Goal: Task Accomplishment & Management: Manage account settings

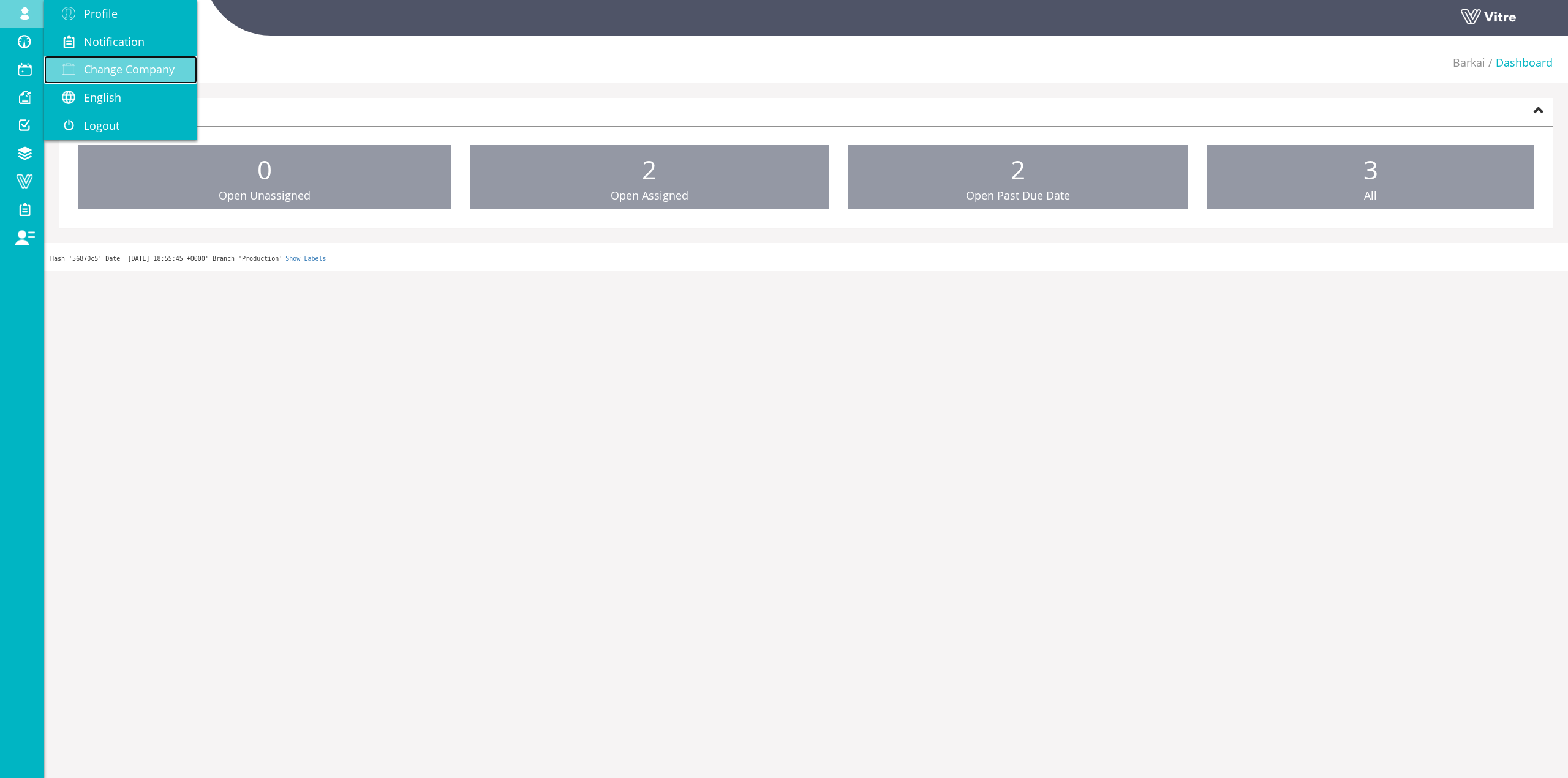
click at [186, 71] on link "Change Company" at bounding box center [121, 70] width 153 height 28
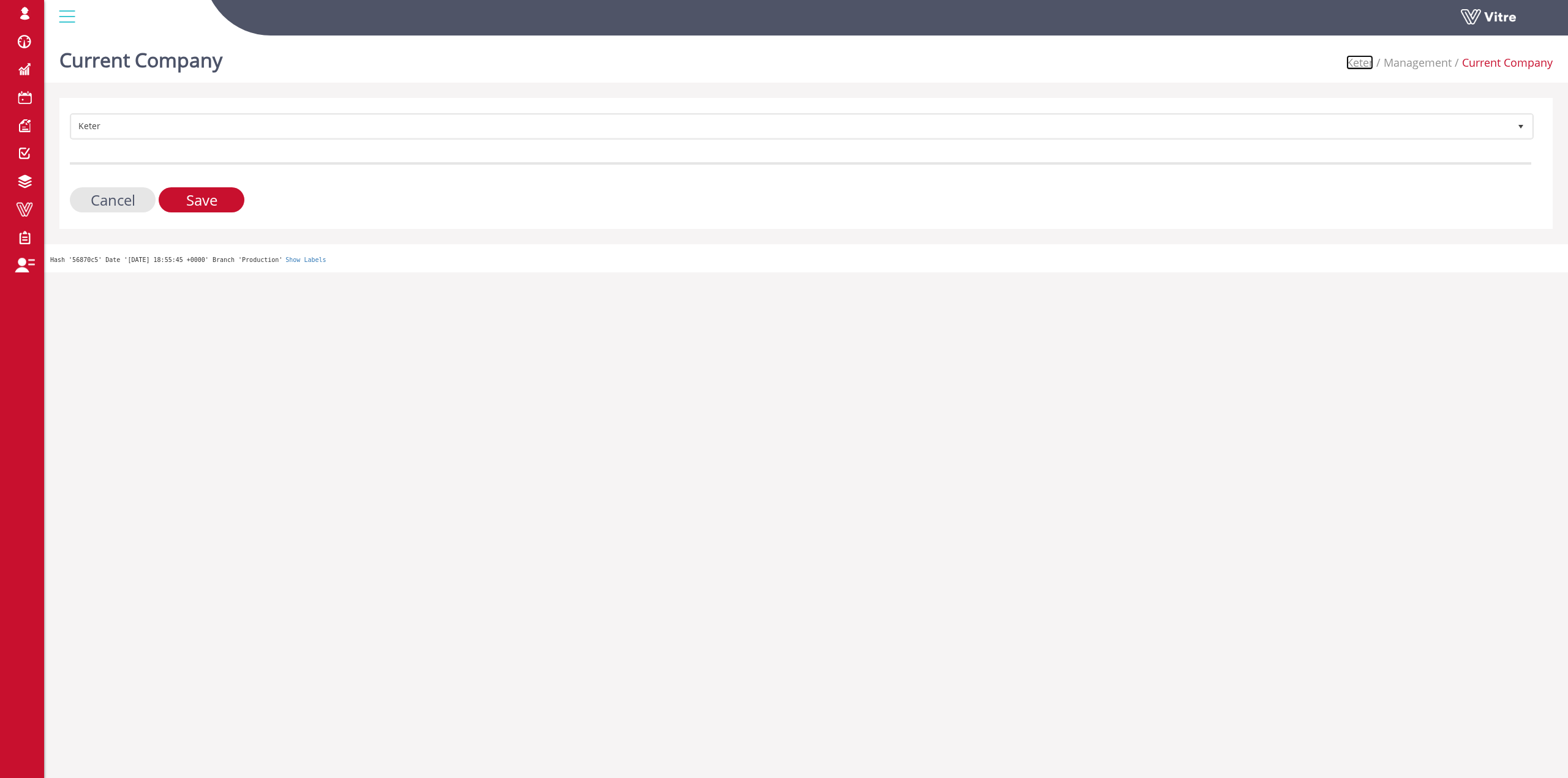
click at [1365, 61] on link "Keter" at bounding box center [1360, 63] width 27 height 15
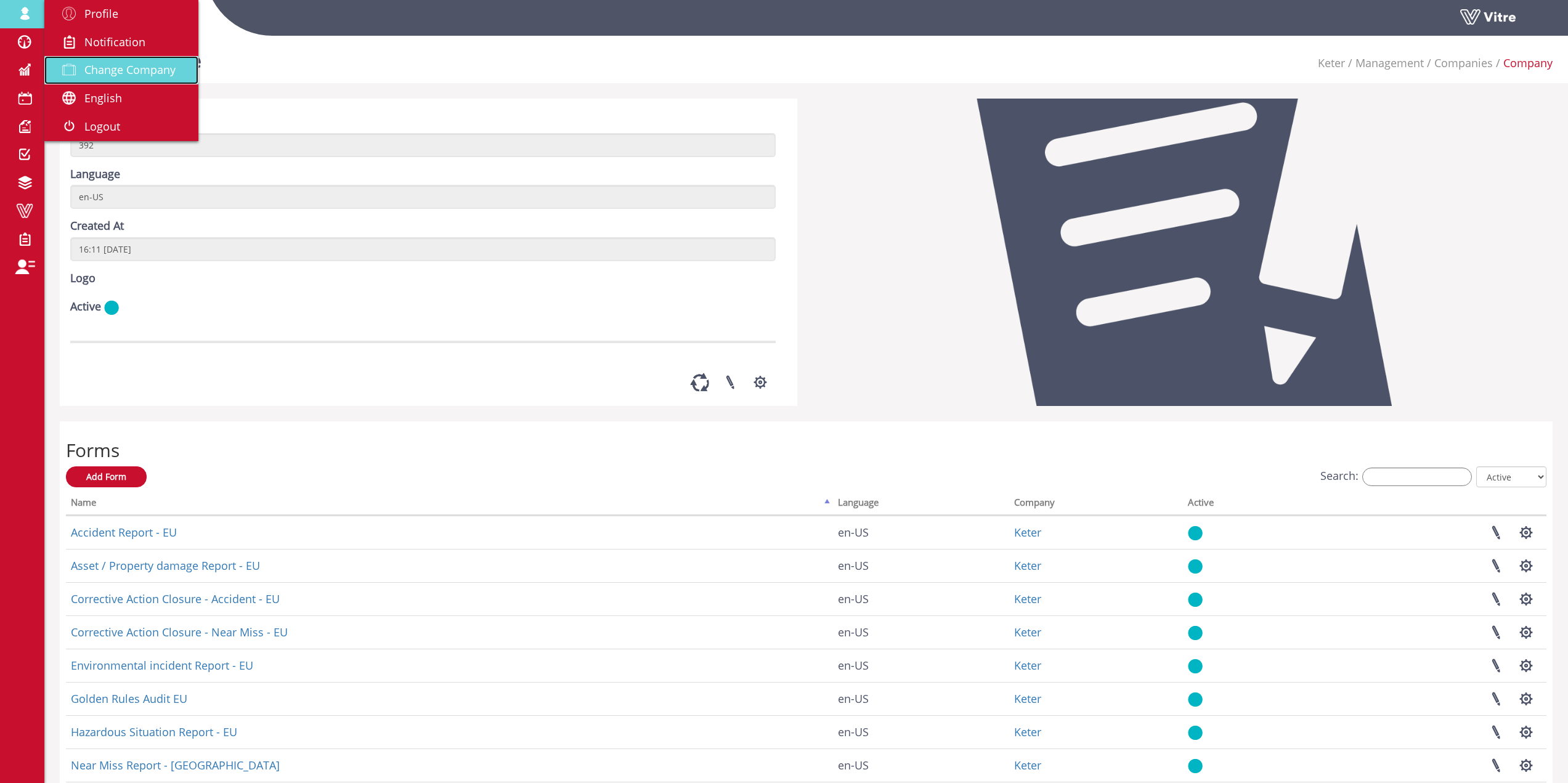
click at [82, 57] on link "Change Company" at bounding box center [121, 70] width 154 height 28
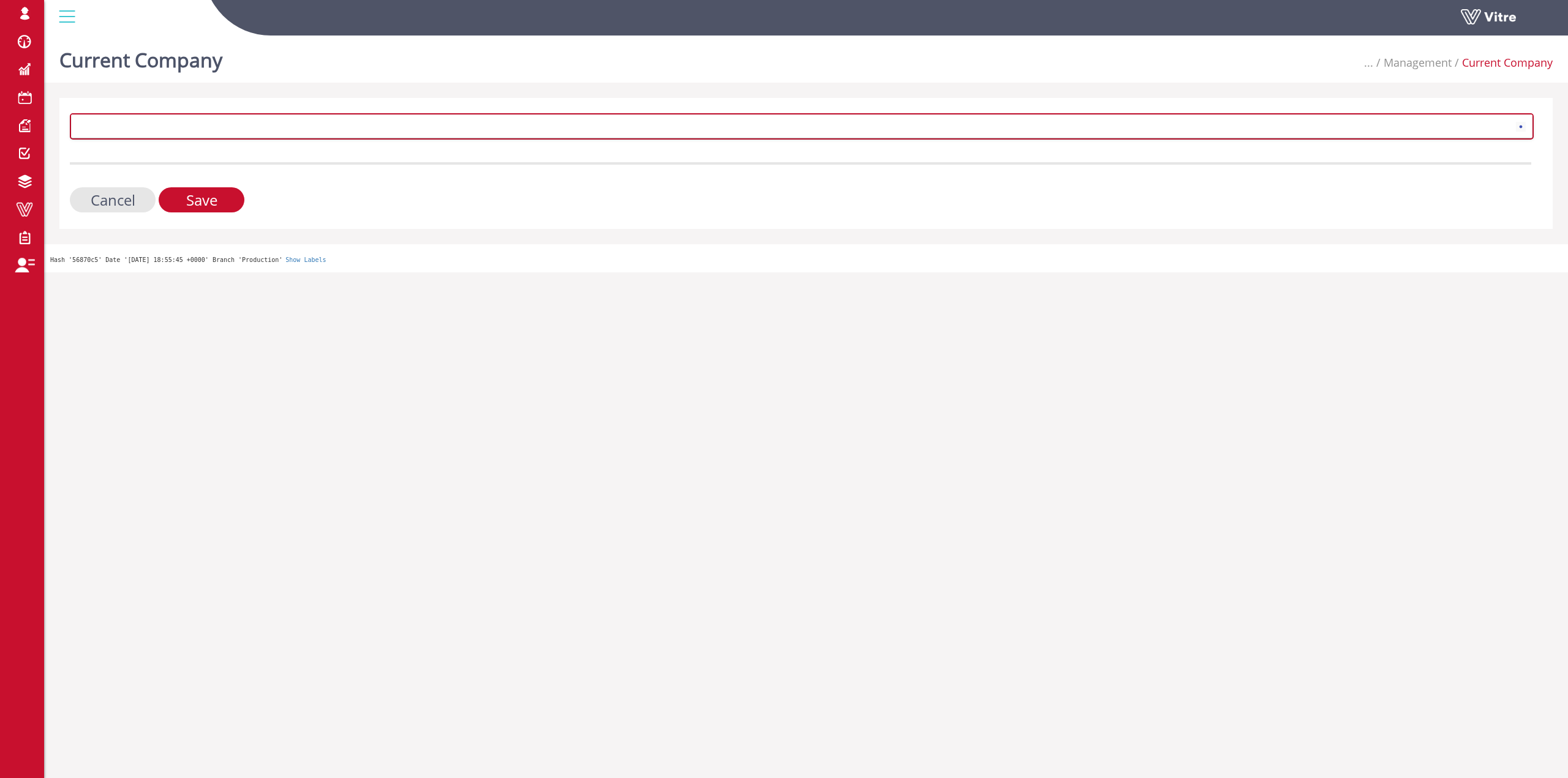
click at [147, 126] on span at bounding box center [791, 126] width 1438 height 22
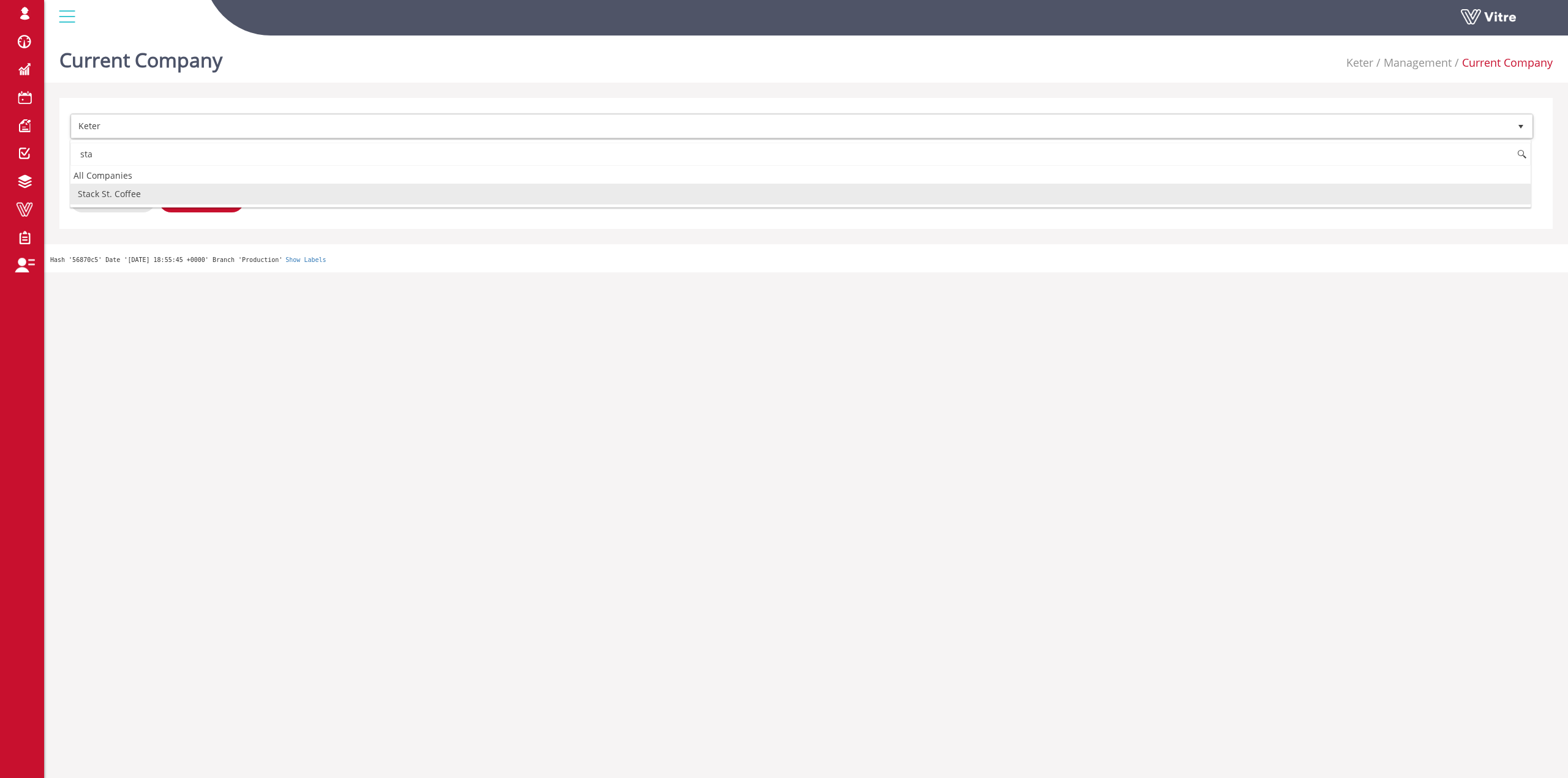
click at [133, 193] on li "Stack St. Coffee" at bounding box center [801, 194] width 1461 height 21
type input "sta"
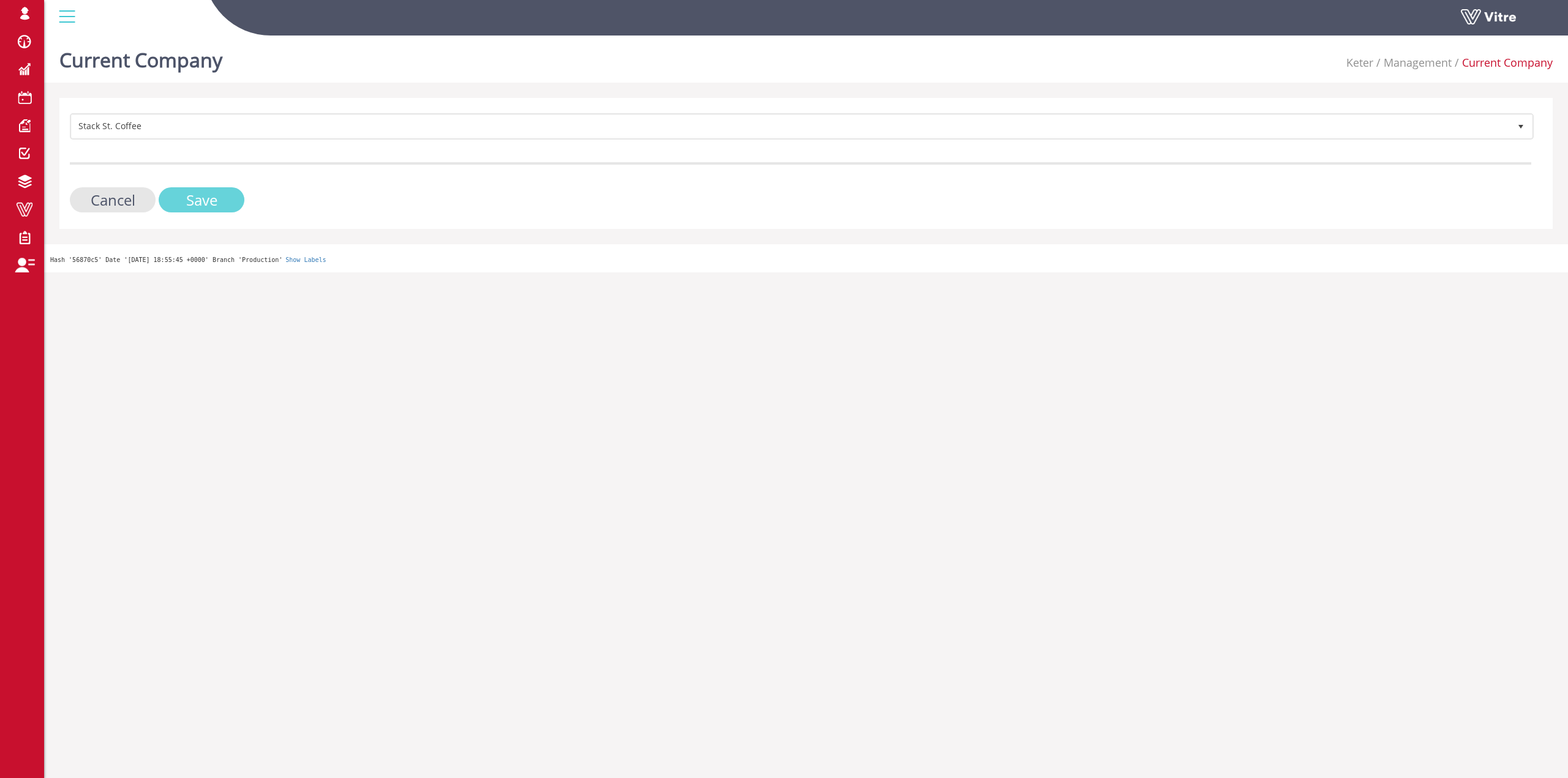
click at [175, 189] on input "Save" at bounding box center [201, 200] width 86 height 25
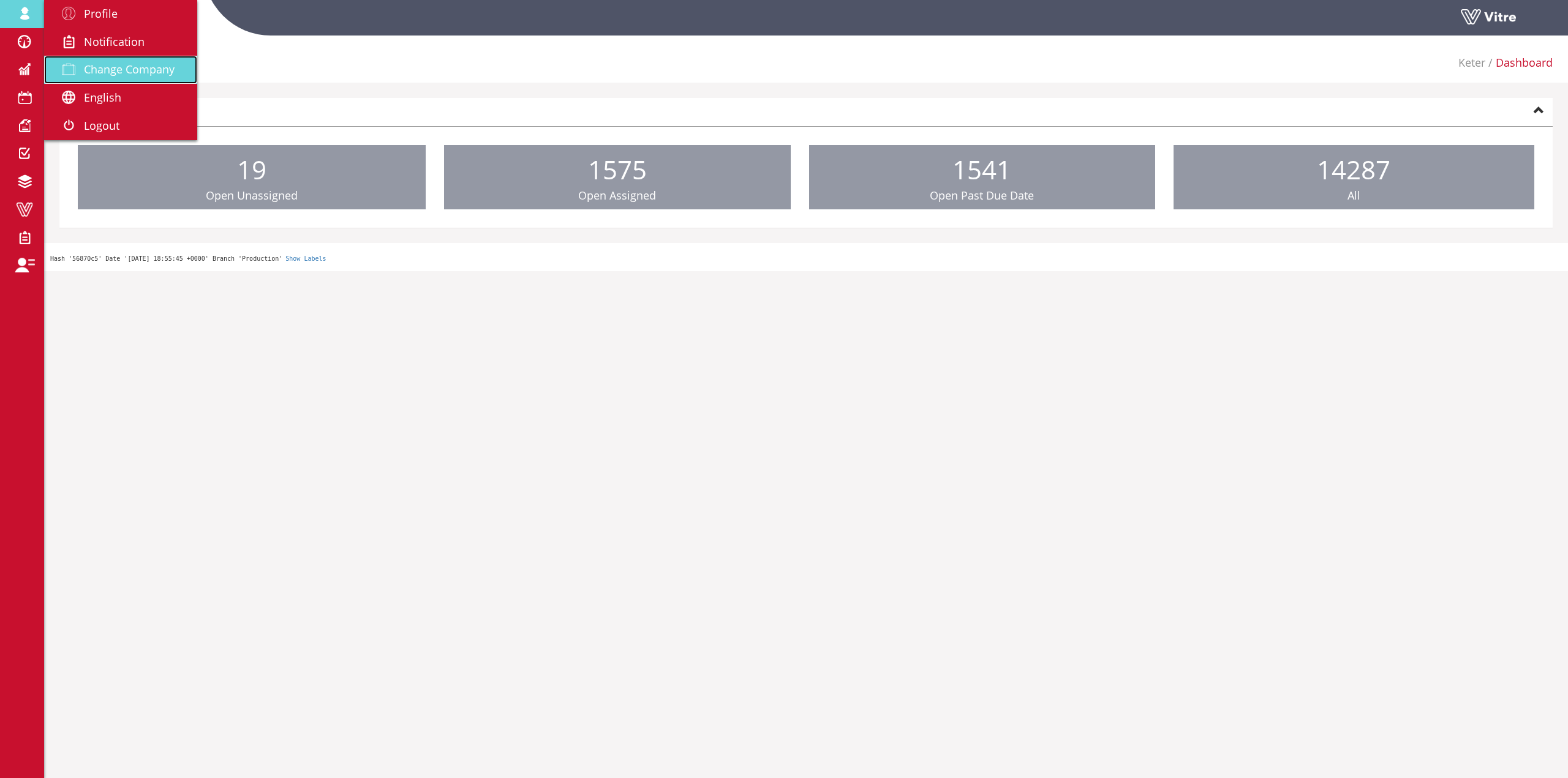
click at [149, 80] on link "Change Company" at bounding box center [121, 70] width 153 height 28
click at [150, 77] on span "Change Company" at bounding box center [129, 69] width 91 height 15
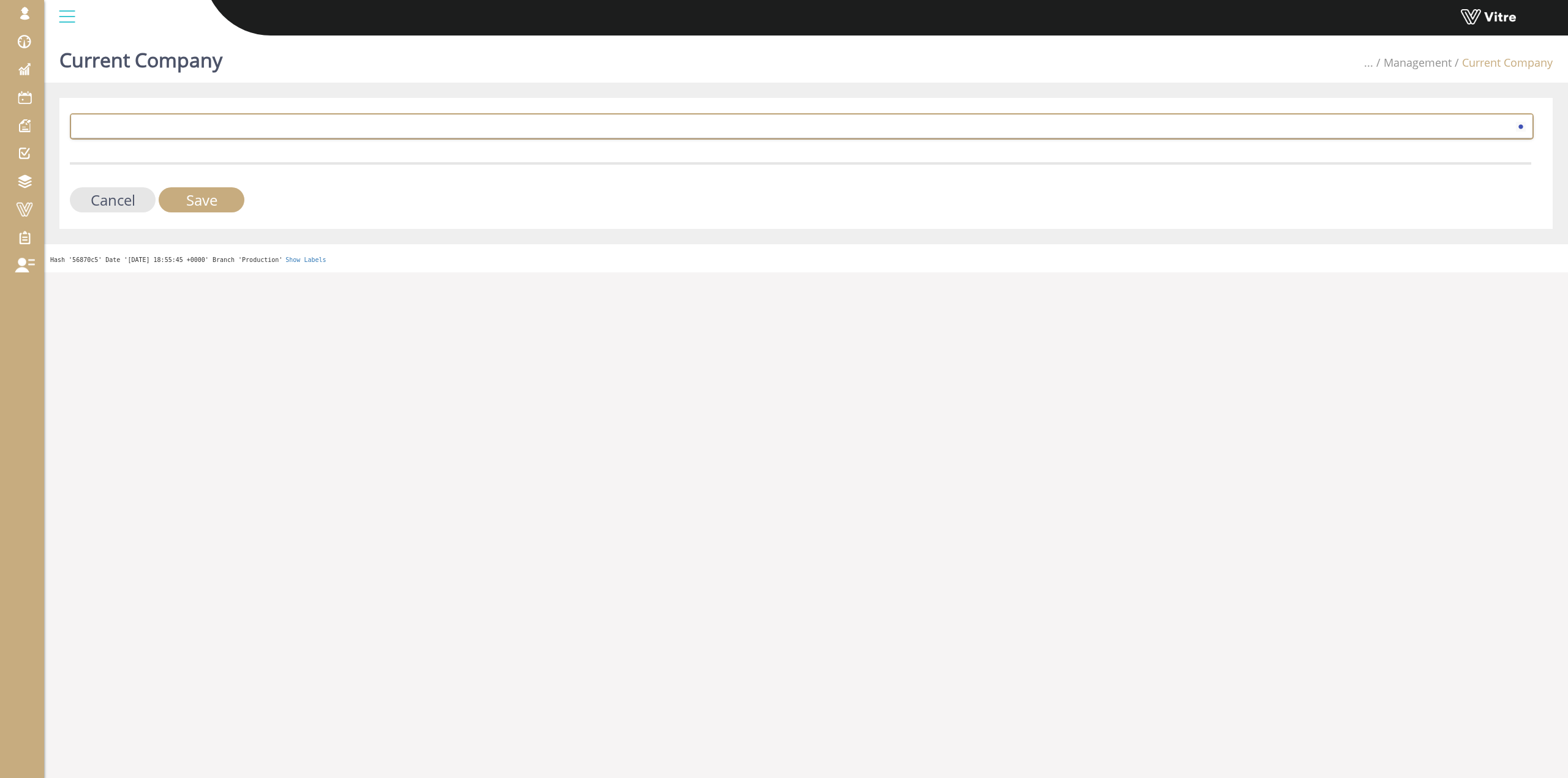
click at [207, 126] on span at bounding box center [791, 126] width 1438 height 22
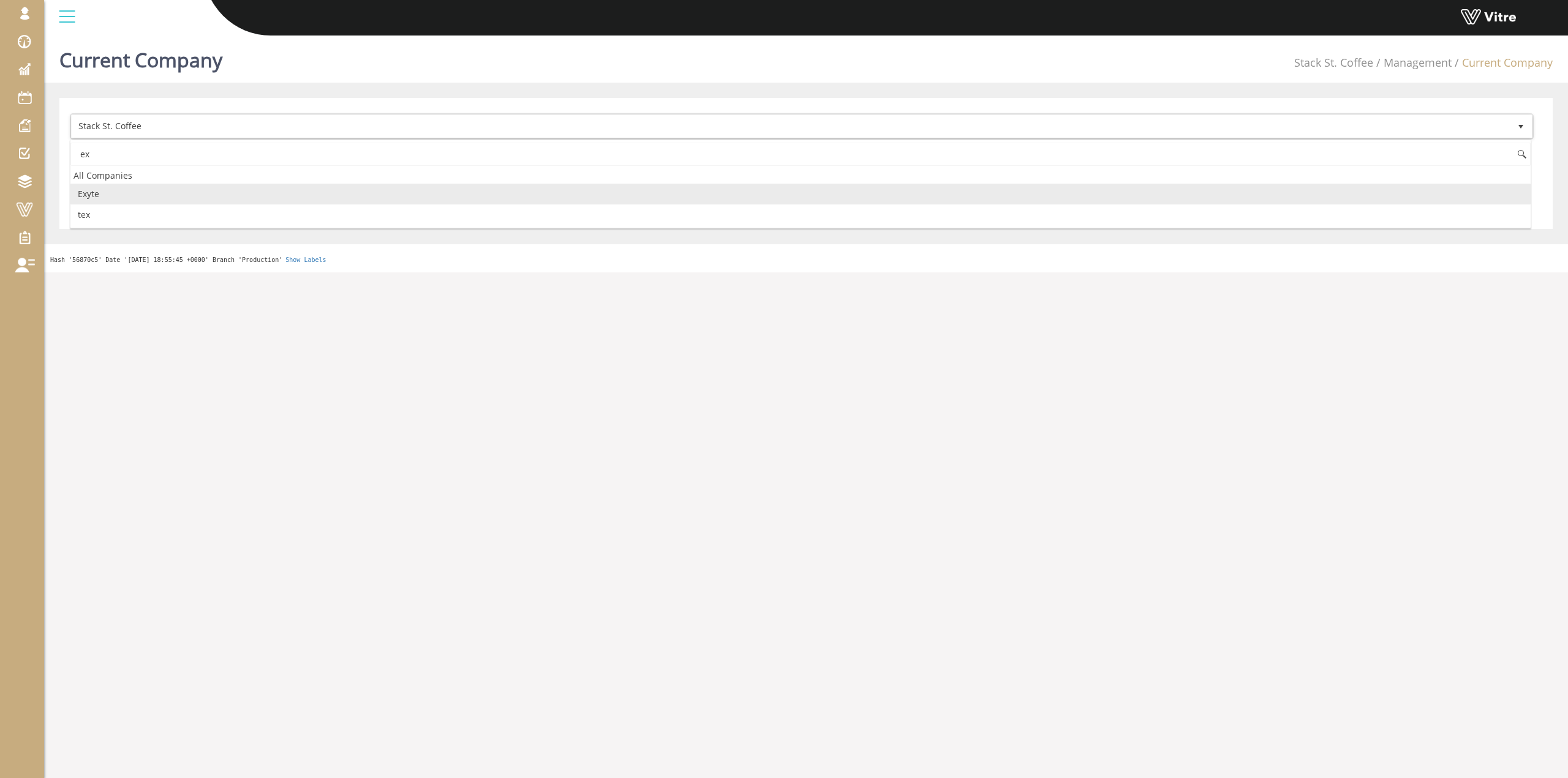
click at [165, 193] on li "Exyte" at bounding box center [801, 194] width 1461 height 21
type input "ex"
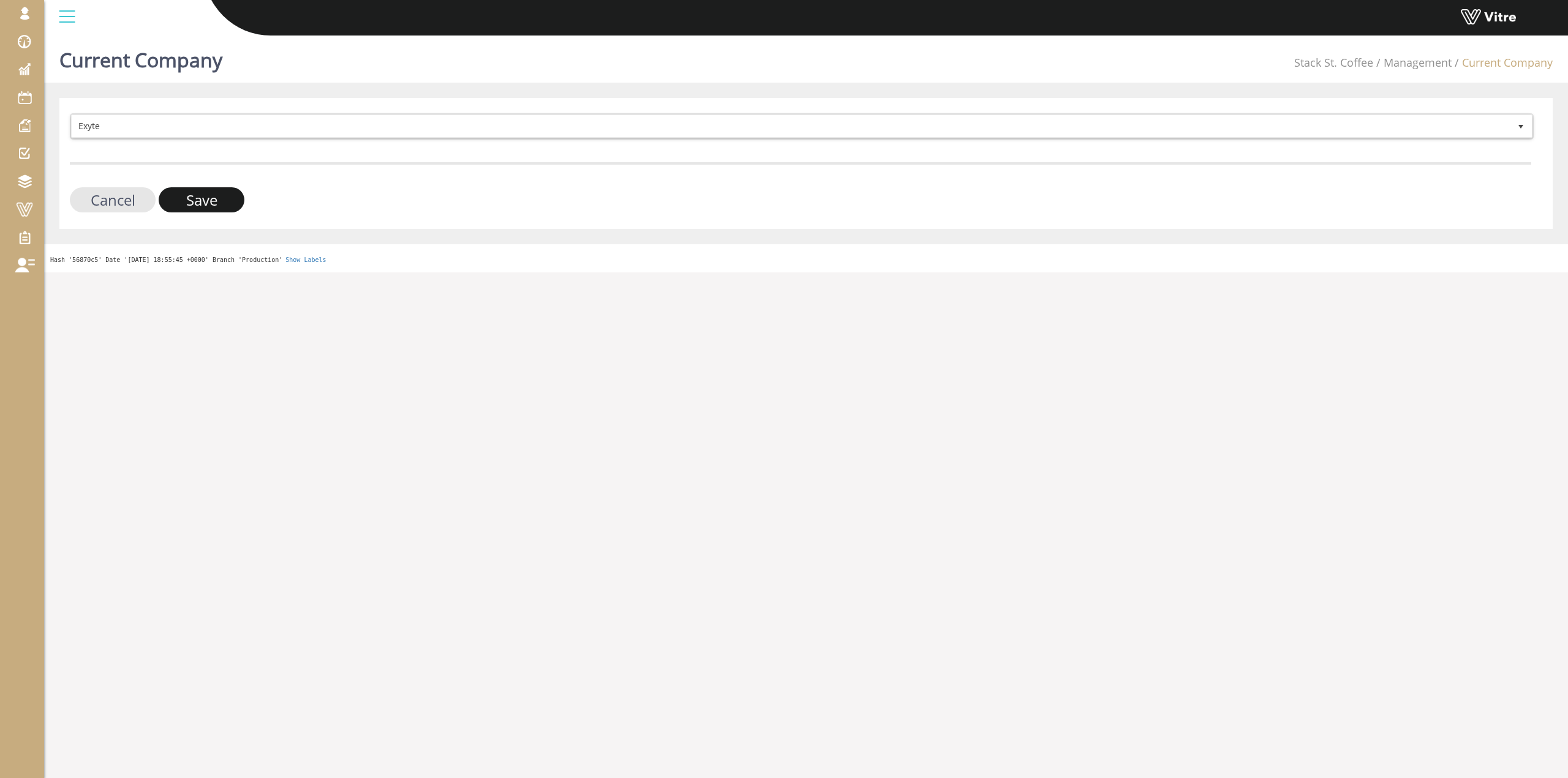
click at [186, 202] on input "Save" at bounding box center [201, 200] width 86 height 25
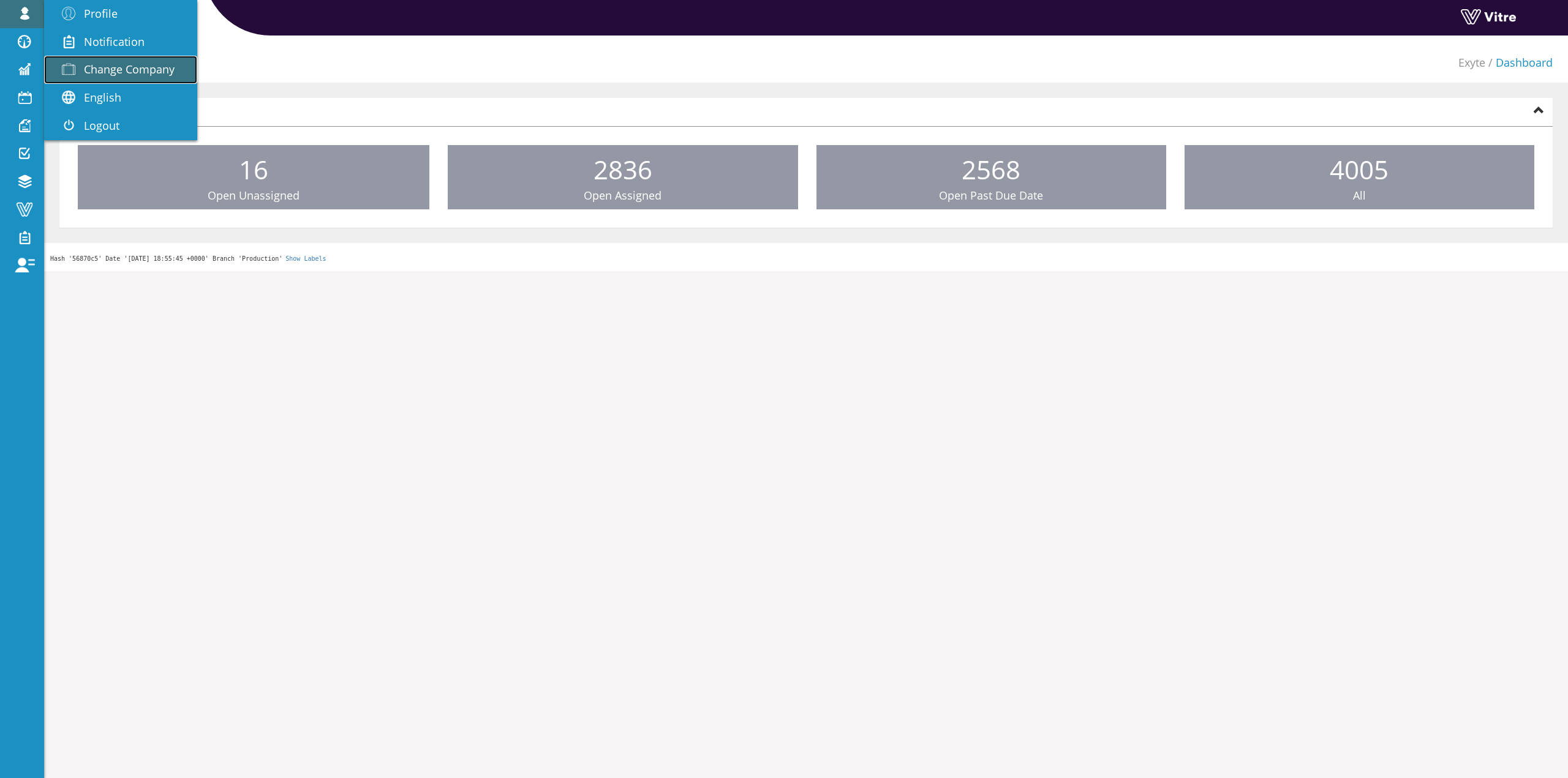
click at [109, 60] on link "Change Company" at bounding box center [121, 70] width 153 height 28
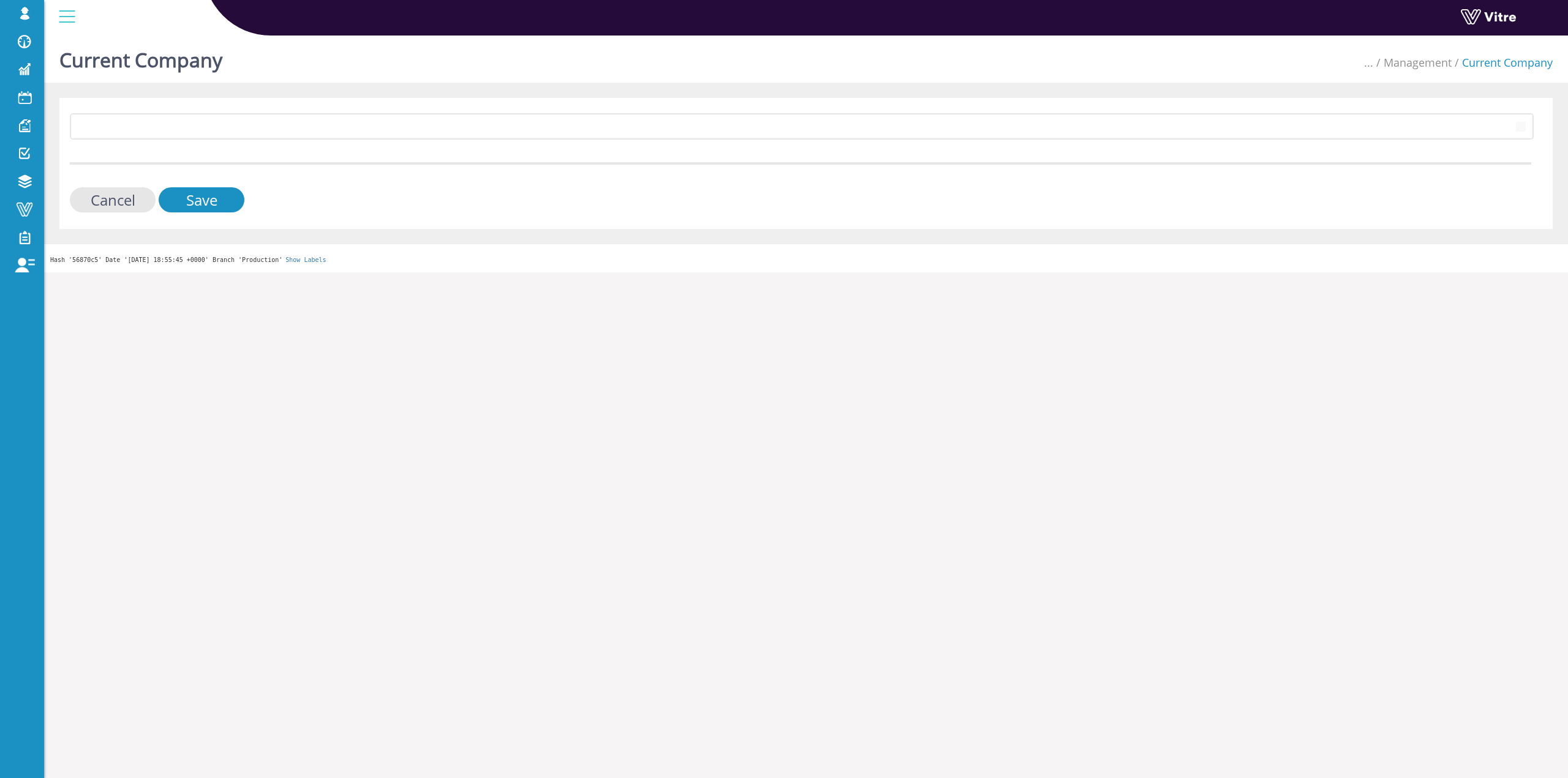
click at [376, 109] on div "406 Cancel Save" at bounding box center [806, 163] width 1493 height 131
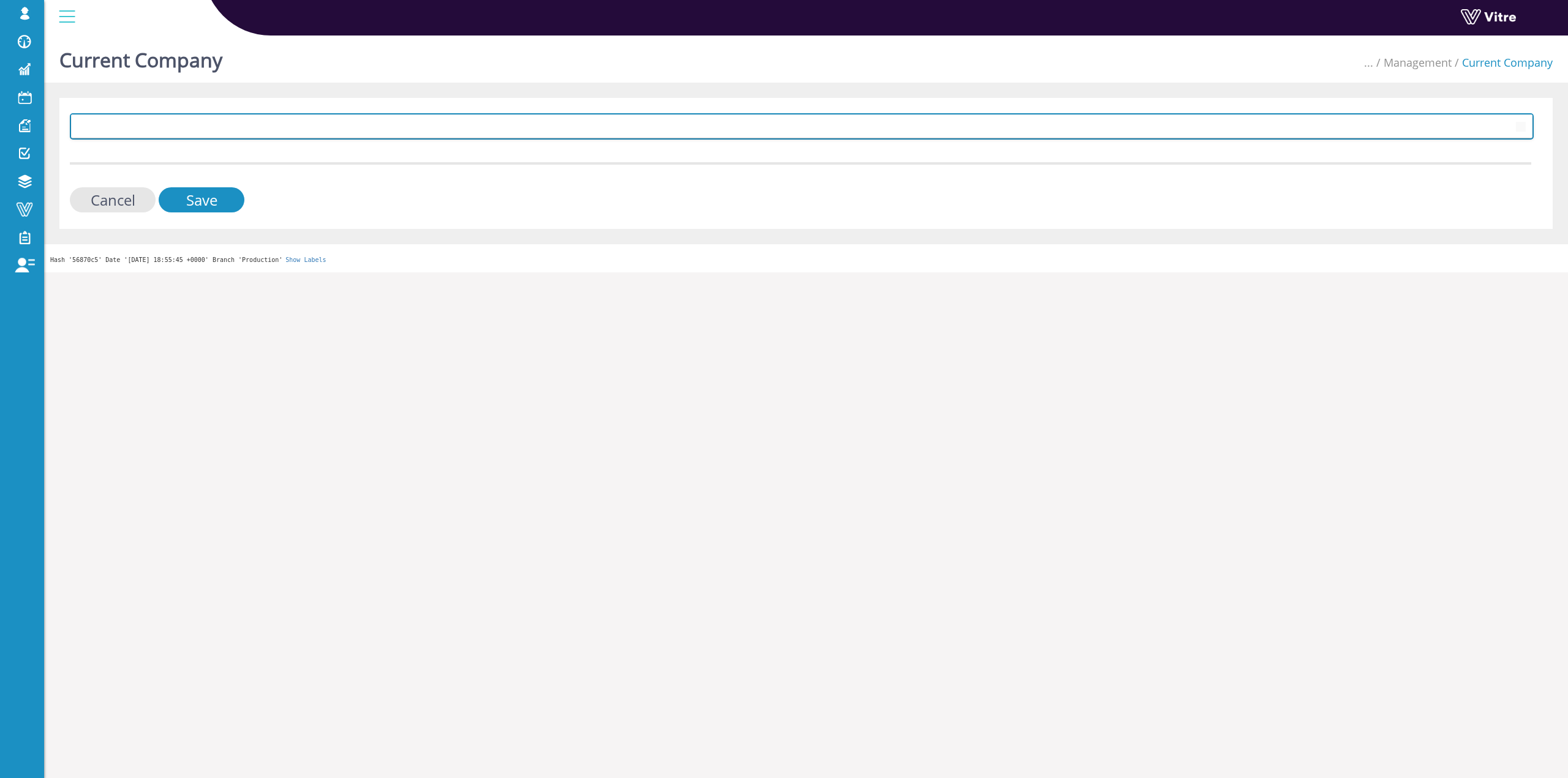
click at [376, 118] on span at bounding box center [791, 126] width 1438 height 22
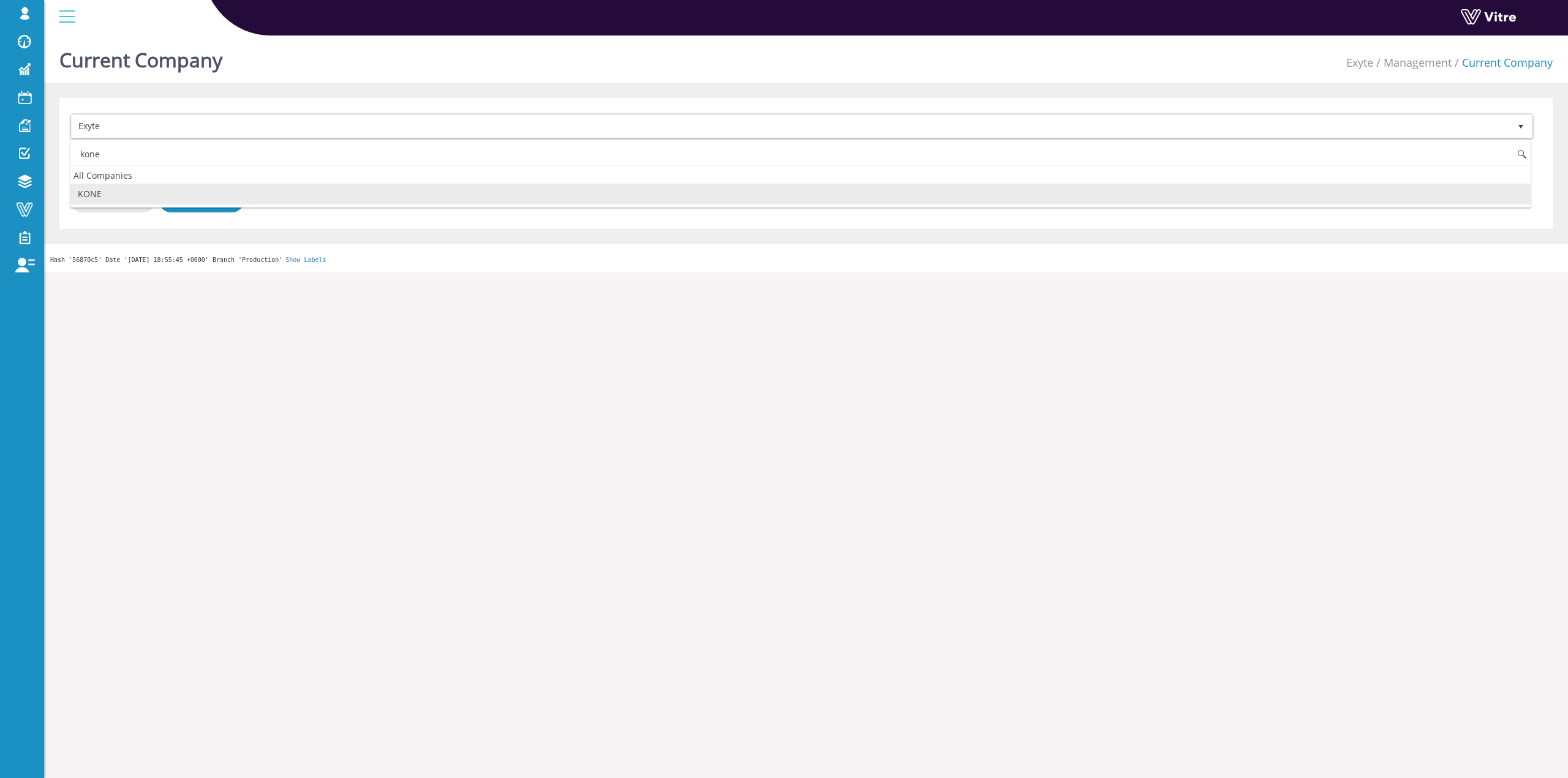
click at [133, 185] on li "KONE" at bounding box center [801, 194] width 1461 height 21
type input "kone"
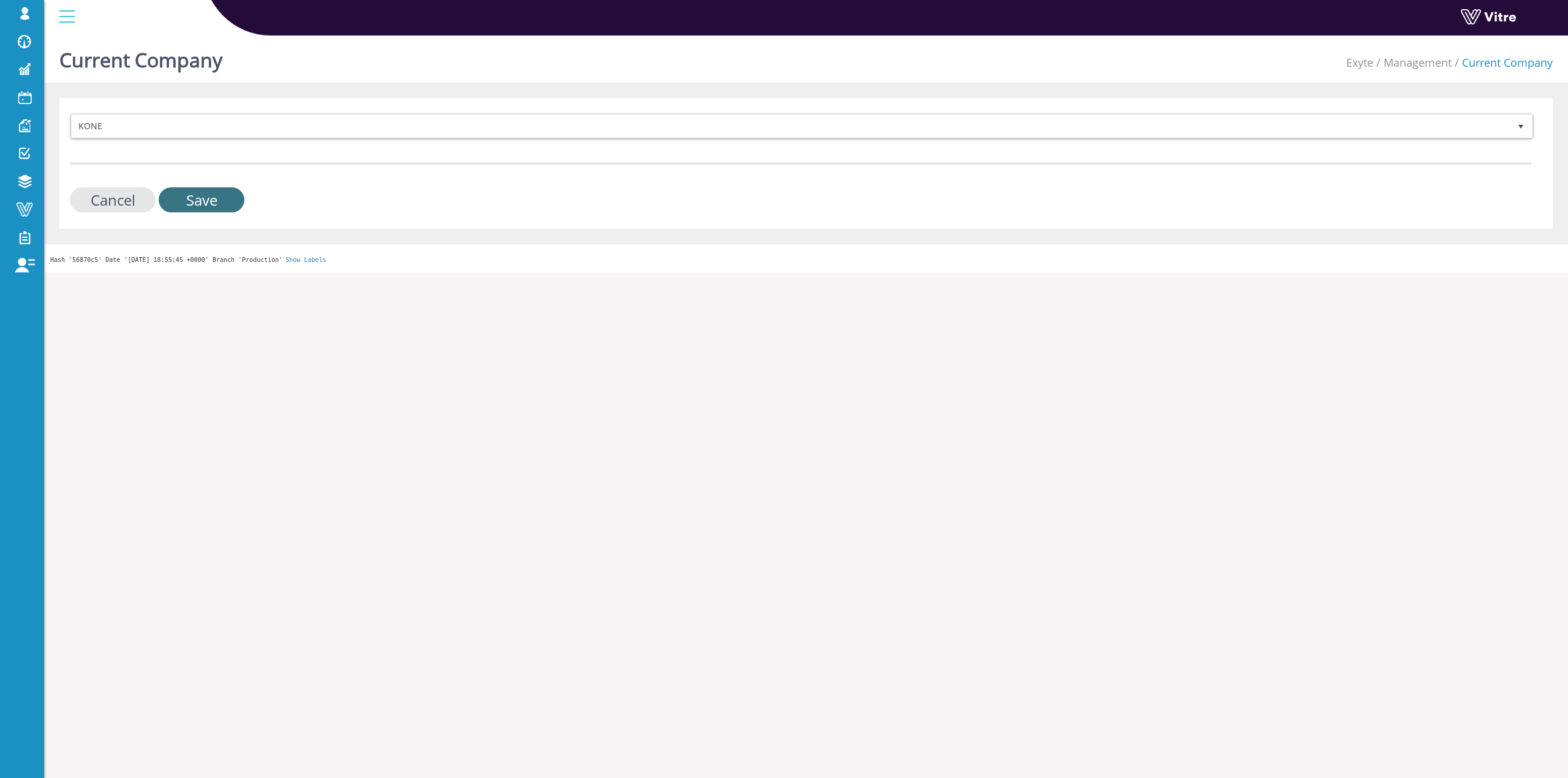
click at [196, 195] on input "Save" at bounding box center [201, 200] width 86 height 25
